Goal: Check status: Check status

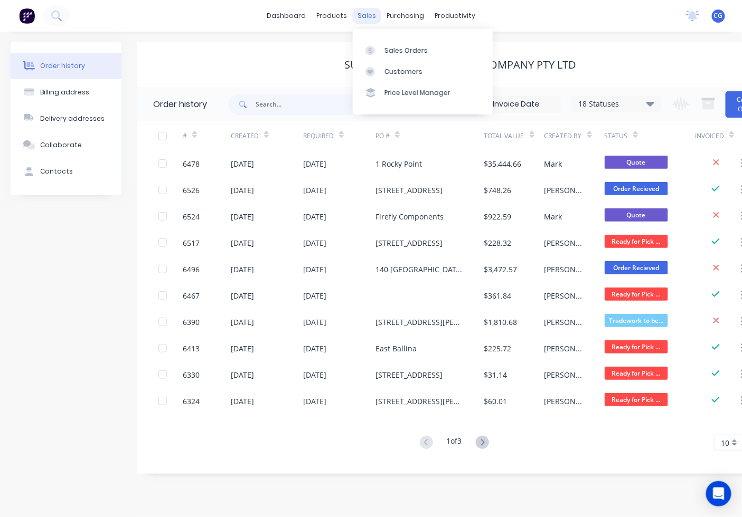
click at [364, 12] on div "sales" at bounding box center [366, 16] width 29 height 16
click at [408, 46] on div "Sales Orders" at bounding box center [405, 51] width 43 height 10
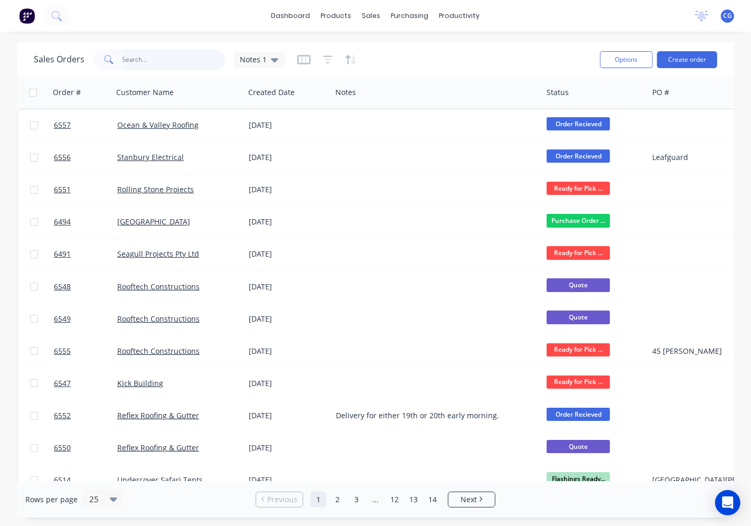
click at [186, 54] on input "text" at bounding box center [174, 59] width 103 height 21
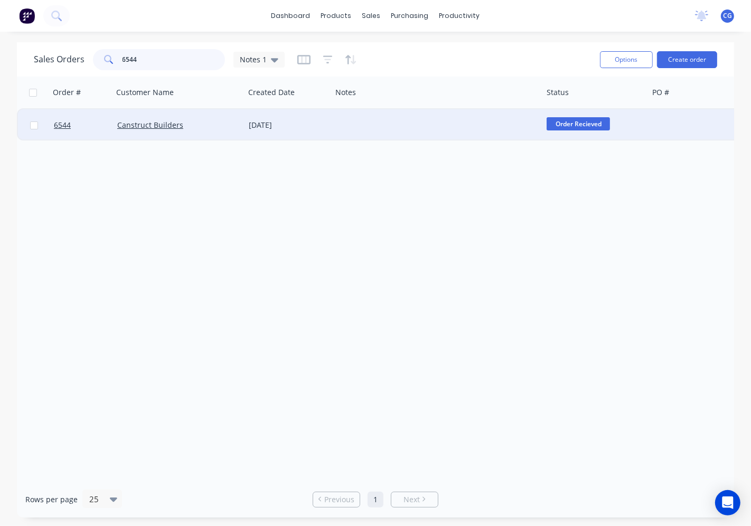
type input "6544"
click at [266, 127] on div "[DATE]" at bounding box center [288, 125] width 79 height 11
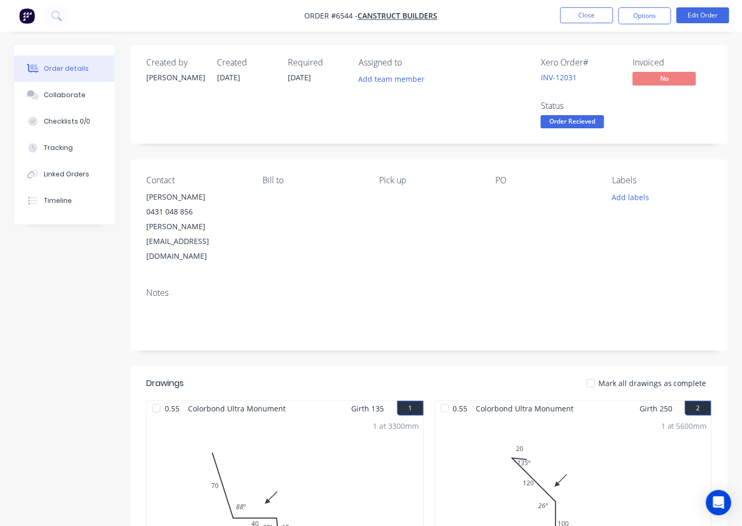
click at [592, 373] on div at bounding box center [590, 383] width 21 height 21
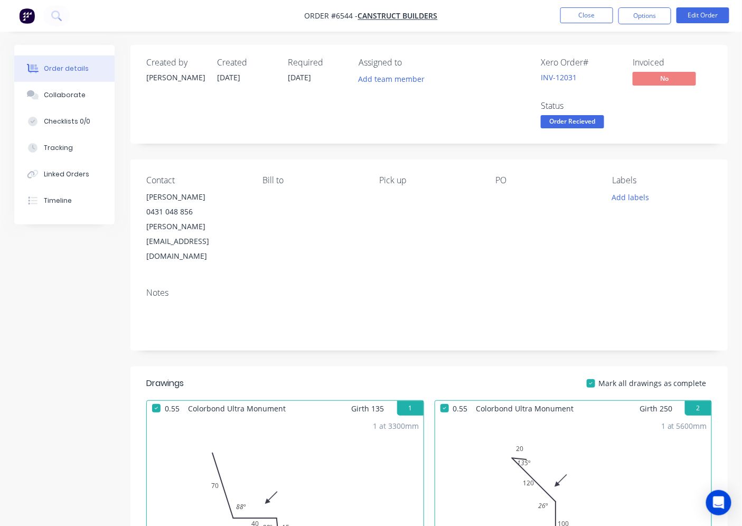
click at [593, 117] on span "Order Recieved" at bounding box center [572, 121] width 63 height 13
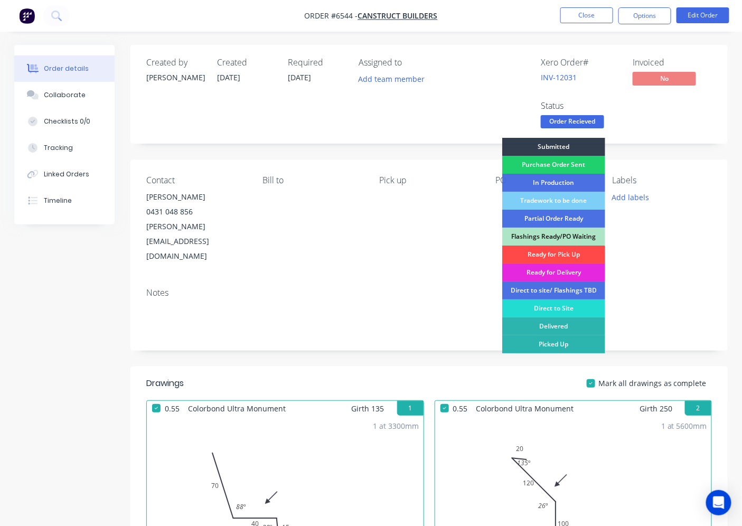
click at [563, 251] on div "Ready for Pick Up" at bounding box center [553, 255] width 103 height 18
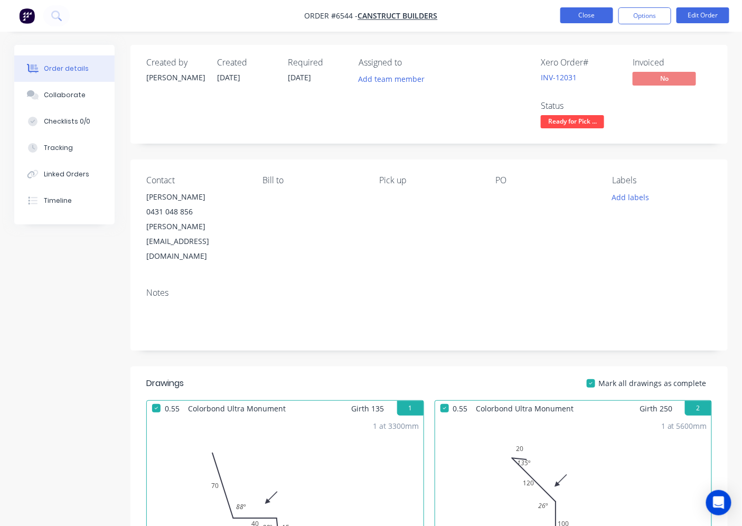
click at [579, 17] on button "Close" at bounding box center [586, 15] width 53 height 16
